Goal: Task Accomplishment & Management: Manage account settings

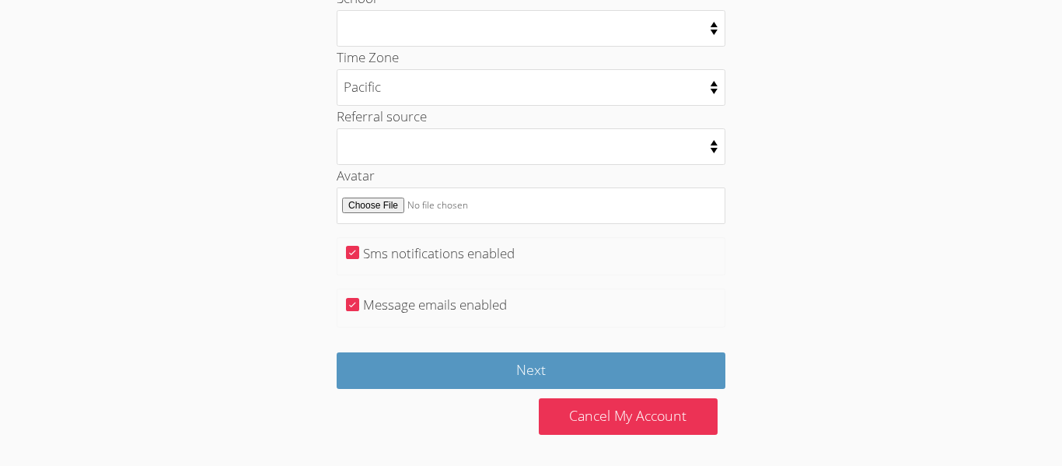
scroll to position [900, 0]
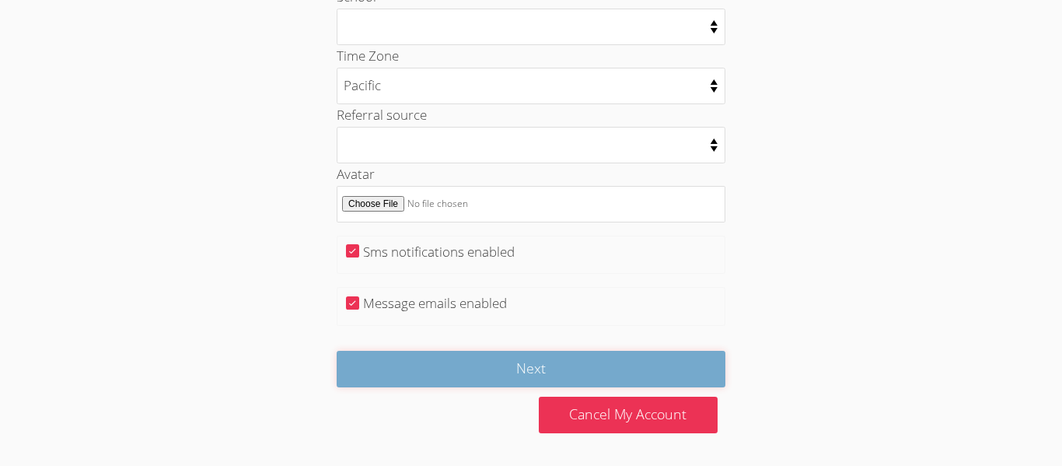
click at [437, 365] on input "Next" at bounding box center [531, 369] width 389 height 37
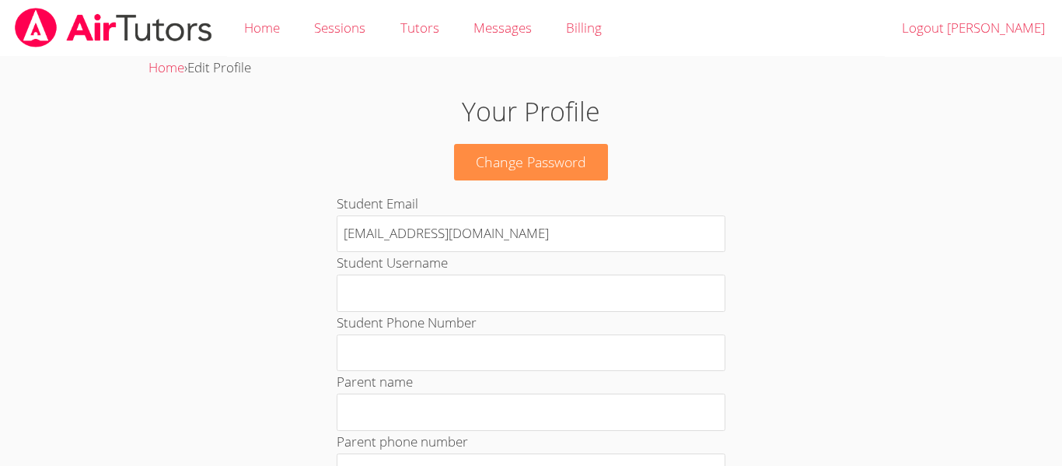
scroll to position [872, 0]
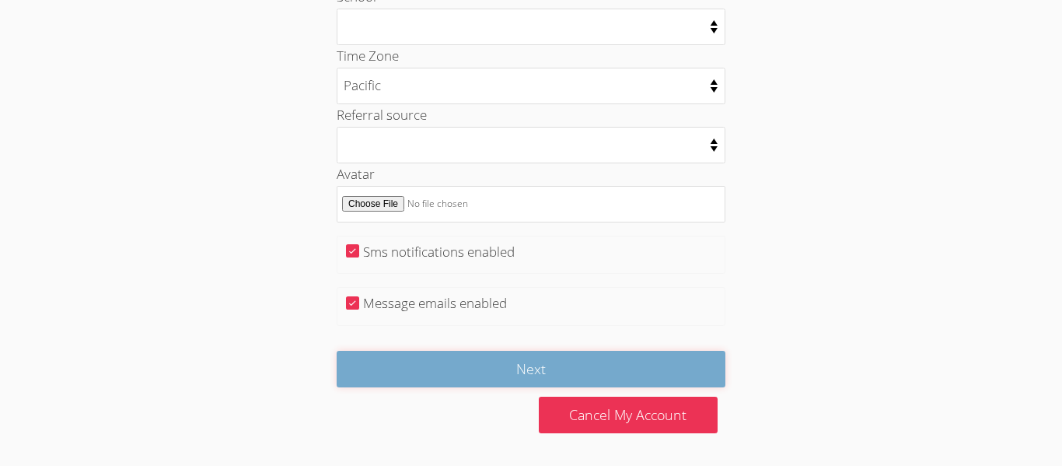
click at [425, 375] on input "Next" at bounding box center [531, 369] width 389 height 37
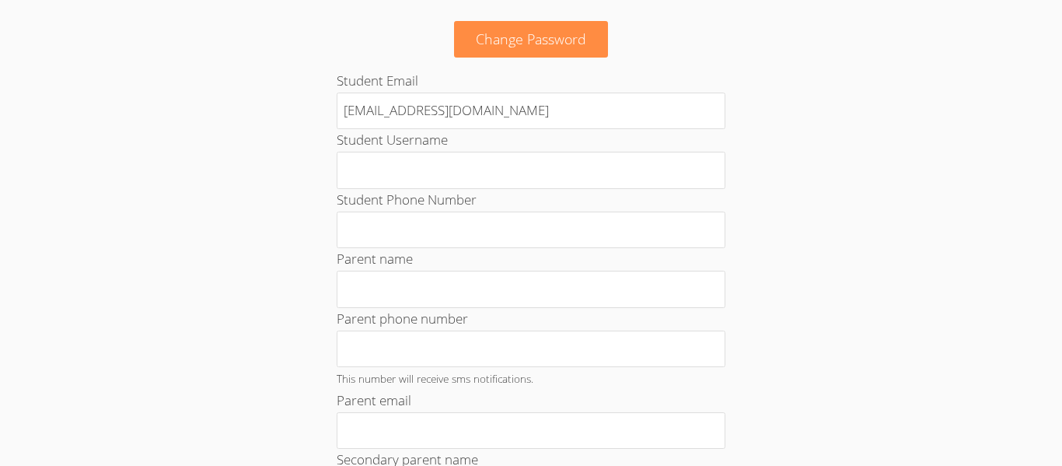
scroll to position [872, 0]
